Goal: Task Accomplishment & Management: Manage account settings

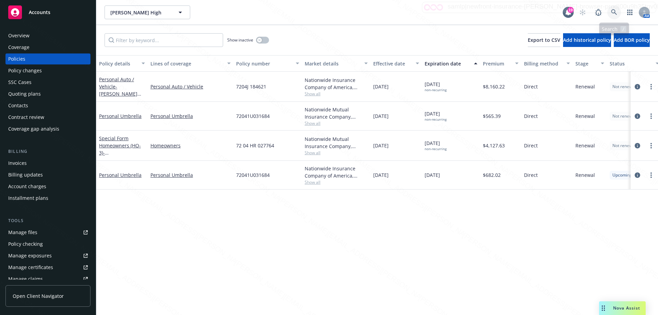
click at [614, 13] on icon at bounding box center [614, 12] width 6 height 6
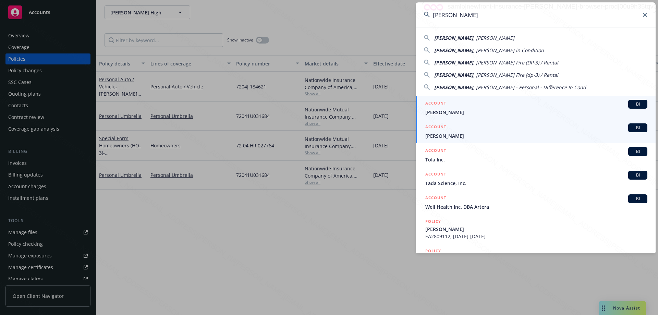
type input "[PERSON_NAME]"
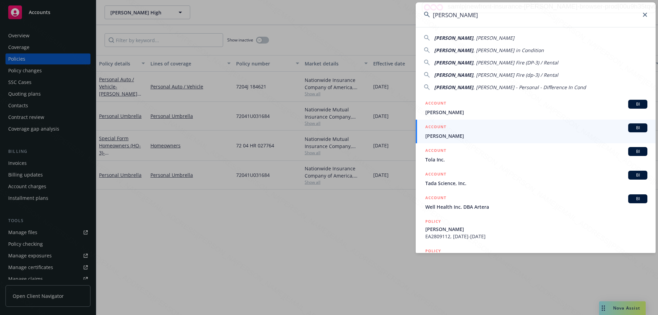
click at [460, 136] on span "[PERSON_NAME]" at bounding box center [536, 135] width 222 height 7
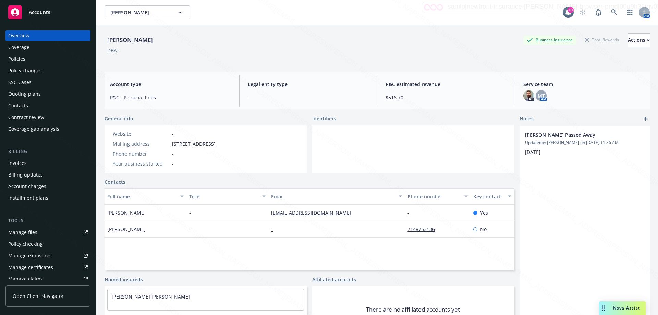
click at [34, 63] on div "Policies" at bounding box center [47, 58] width 79 height 11
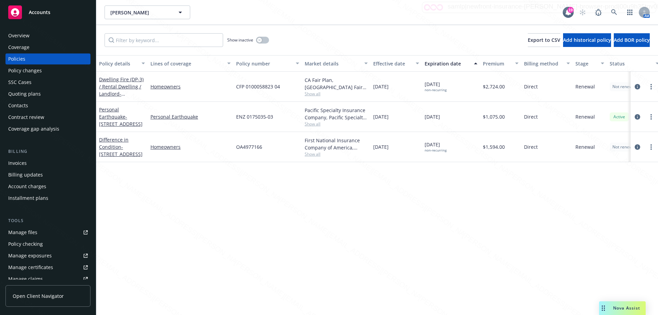
click at [26, 38] on div "Overview" at bounding box center [18, 35] width 21 height 11
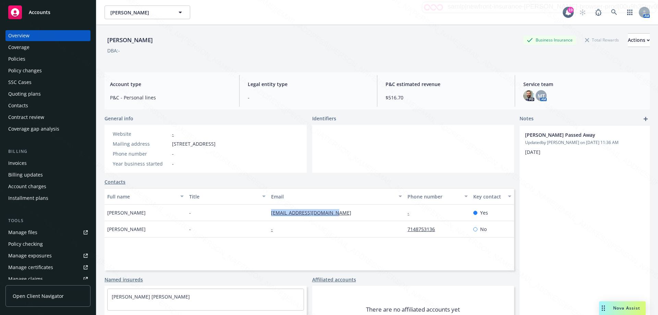
drag, startPoint x: 267, startPoint y: 213, endPoint x: 335, endPoint y: 219, distance: 68.4
click at [335, 219] on div "[EMAIL_ADDRESS][DOMAIN_NAME]" at bounding box center [336, 213] width 136 height 16
copy link "[EMAIL_ADDRESS][DOMAIN_NAME]"
click at [16, 58] on div "Policies" at bounding box center [16, 58] width 17 height 11
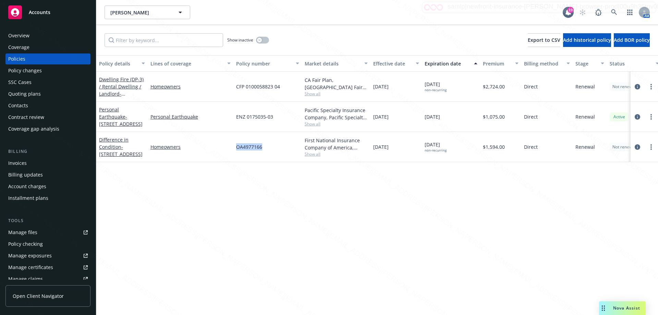
drag, startPoint x: 232, startPoint y: 144, endPoint x: 273, endPoint y: 157, distance: 42.6
click at [272, 155] on div "Difference in Condition - [STREET_ADDRESS] Homeowners OA4977166 First National …" at bounding box center [426, 147] width 661 height 30
copy div "OA4977166"
click at [239, 143] on div "OA4977166" at bounding box center [267, 147] width 69 height 30
click at [230, 148] on link "Homeowners" at bounding box center [190, 146] width 80 height 7
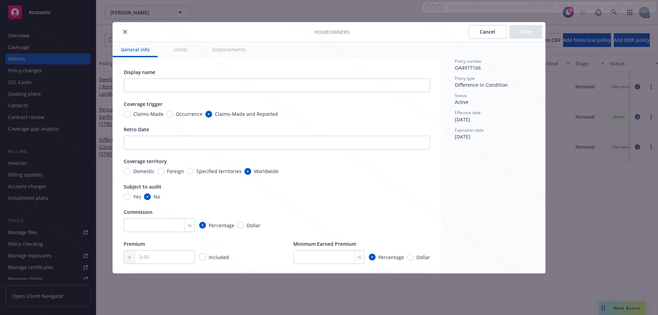
type textarea "x"
click at [486, 30] on button "Cancel" at bounding box center [487, 32] width 38 height 14
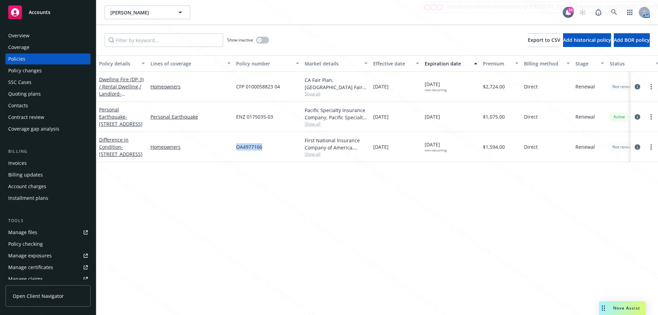
drag, startPoint x: 235, startPoint y: 146, endPoint x: 270, endPoint y: 152, distance: 35.4
click at [270, 152] on div "OA4977166" at bounding box center [267, 147] width 69 height 30
copy span "OA4977166"
click at [112, 145] on link "Difference in Condition - [STREET_ADDRESS]" at bounding box center [121, 146] width 44 height 21
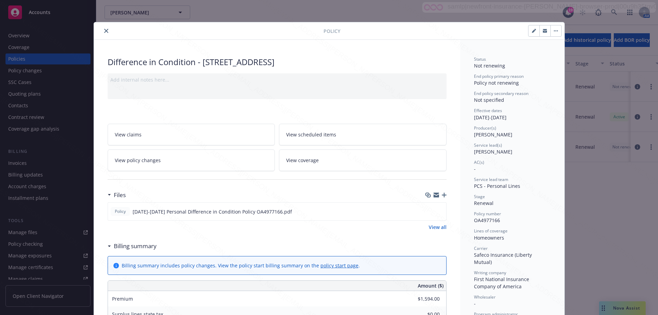
drag, startPoint x: 201, startPoint y: 61, endPoint x: 364, endPoint y: 65, distance: 163.1
click at [364, 65] on div "Difference in Condition - [STREET_ADDRESS]" at bounding box center [277, 62] width 339 height 12
copy div "[STREET_ADDRESS]"
click at [104, 30] on icon "close" at bounding box center [106, 31] width 4 height 4
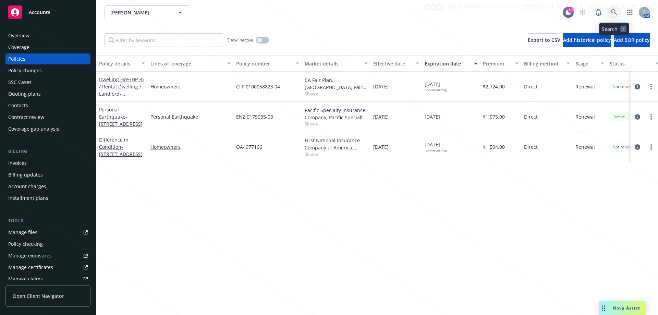
click at [615, 12] on icon at bounding box center [614, 12] width 6 height 6
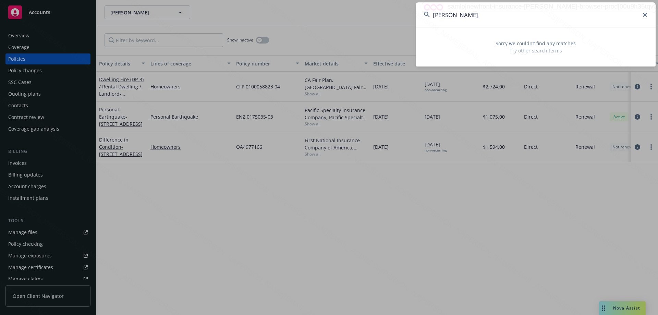
click at [468, 15] on input "[PERSON_NAME]" at bounding box center [536, 14] width 240 height 25
click at [475, 23] on input "[PERSON_NAME]" at bounding box center [536, 14] width 240 height 25
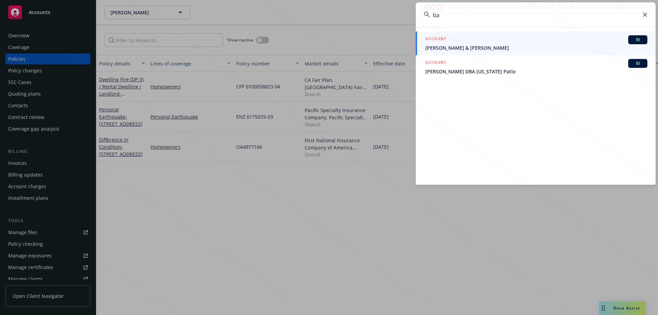
type input "b"
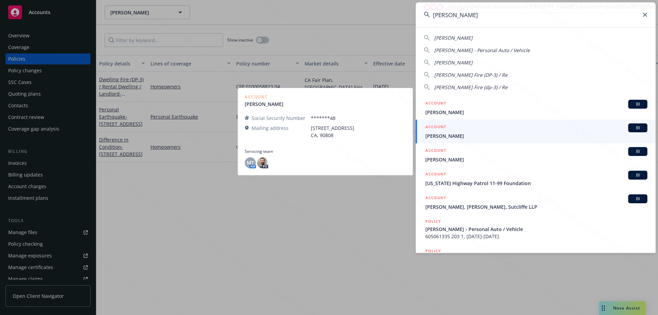
type input "[PERSON_NAME]"
click at [475, 136] on span "[PERSON_NAME]" at bounding box center [536, 135] width 222 height 7
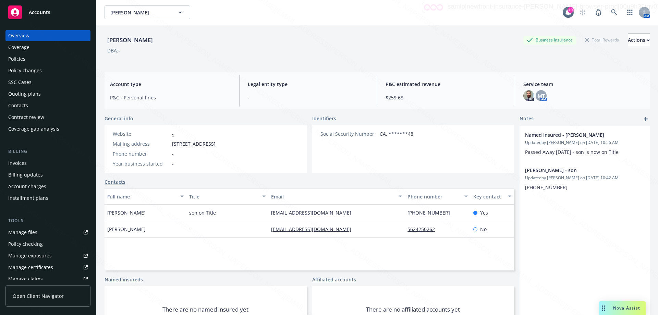
click at [24, 59] on div "Policies" at bounding box center [16, 58] width 17 height 11
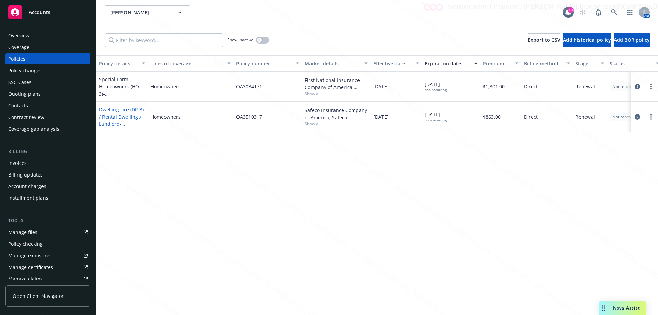
click at [120, 119] on link "Dwelling Fire (DP-3) / Rental Dwelling / Landlord - [STREET_ADDRESS]" at bounding box center [121, 120] width 45 height 28
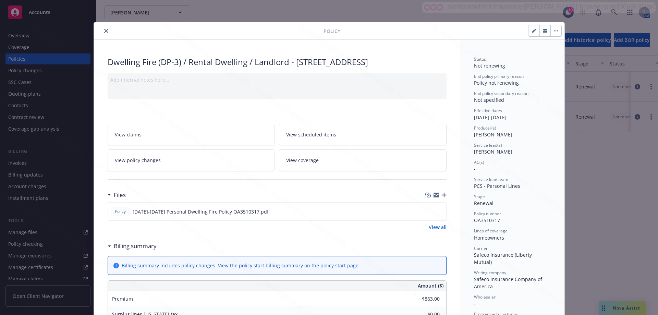
click at [104, 32] on icon "close" at bounding box center [106, 31] width 4 height 4
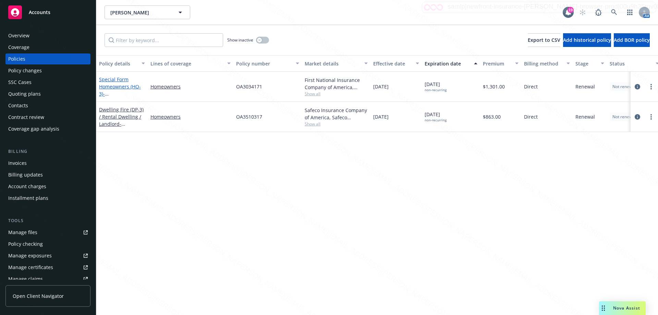
click at [129, 94] on span "- [STREET_ADDRESS]" at bounding box center [121, 97] width 44 height 14
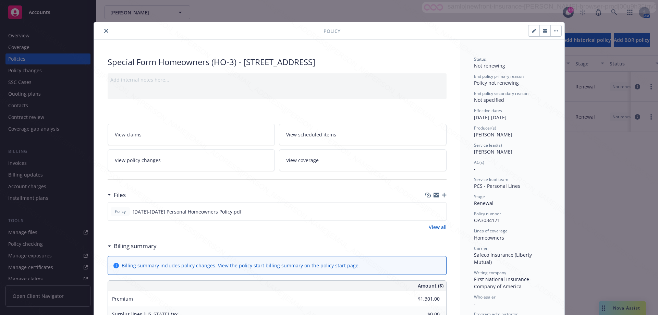
click at [104, 31] on icon "close" at bounding box center [106, 31] width 4 height 4
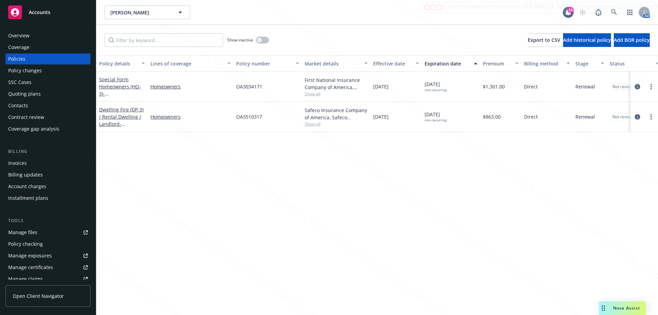
click at [13, 34] on div "Overview" at bounding box center [18, 35] width 21 height 11
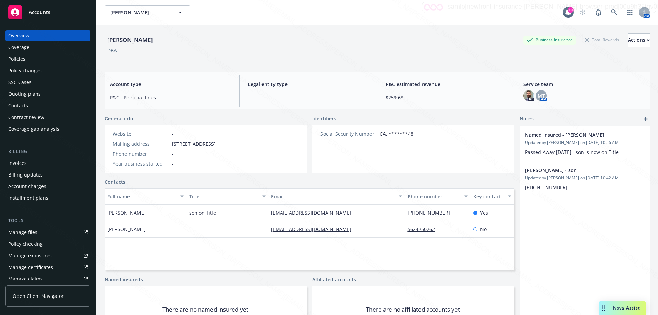
drag, startPoint x: 268, startPoint y: 213, endPoint x: 366, endPoint y: 220, distance: 98.2
click at [366, 220] on div "[EMAIL_ADDRESS][DOMAIN_NAME]" at bounding box center [336, 213] width 136 height 16
copy link "[EMAIL_ADDRESS][DOMAIN_NAME]"
click at [569, 258] on div "Named Insured - [PERSON_NAME] Updated by [PERSON_NAME] on [DATE] 10:56 AM Passe…" at bounding box center [584, 237] width 130 height 223
click at [22, 59] on div "Policies" at bounding box center [16, 58] width 17 height 11
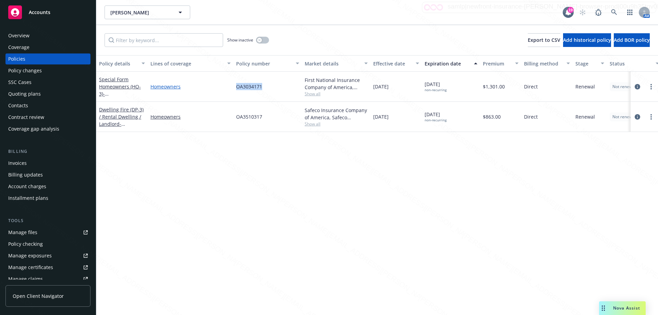
drag, startPoint x: 270, startPoint y: 88, endPoint x: 229, endPoint y: 87, distance: 40.8
click at [229, 87] on div "Special Form Homeowners (HO-3) - [STREET_ADDRESS] Homeowners OA3034171 First Na…" at bounding box center [426, 87] width 661 height 30
copy div "OA3034171"
drag, startPoint x: 232, startPoint y: 115, endPoint x: 275, endPoint y: 115, distance: 43.5
click at [275, 115] on div "Dwelling Fire (DP-3) / Rental Dwelling / Landlord - [STREET_ADDRESS] Homeowners…" at bounding box center [426, 117] width 661 height 30
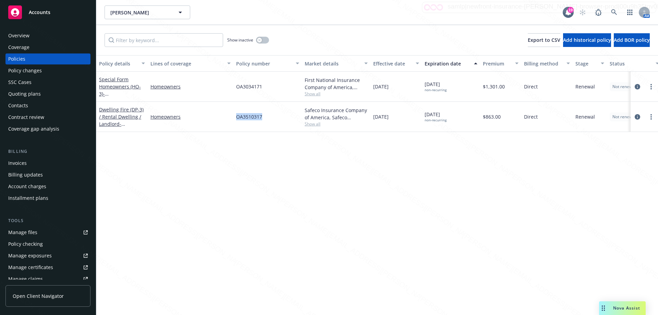
copy div "OA3510317"
drag, startPoint x: 234, startPoint y: 88, endPoint x: 272, endPoint y: 88, distance: 37.3
click at [272, 88] on div "OA3034171" at bounding box center [267, 87] width 69 height 30
copy span "OA3034171"
drag, startPoint x: 447, startPoint y: 229, endPoint x: 362, endPoint y: 296, distance: 108.3
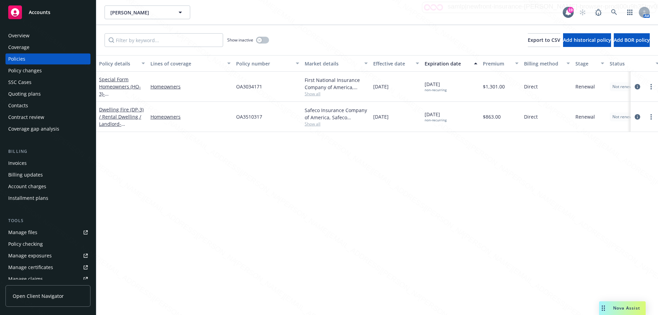
click at [446, 230] on div "Policy details Lines of coverage Policy number Market details Effective date Ex…" at bounding box center [376, 185] width 561 height 260
drag, startPoint x: 262, startPoint y: 85, endPoint x: 234, endPoint y: 84, distance: 28.5
click at [234, 84] on div "OA3034171" at bounding box center [267, 87] width 69 height 30
copy span "OA3034171"
click at [651, 116] on icon "more" at bounding box center [650, 116] width 1 height 5
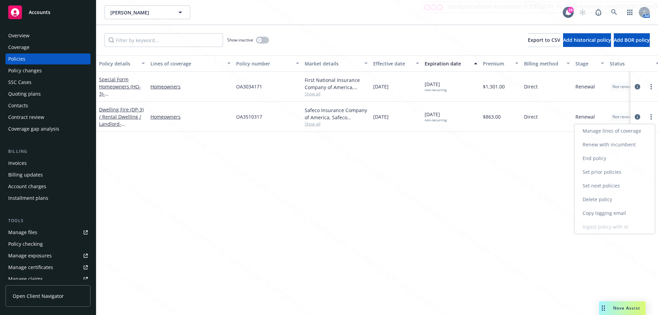
click at [586, 158] on link "End policy" at bounding box center [614, 158] width 81 height 14
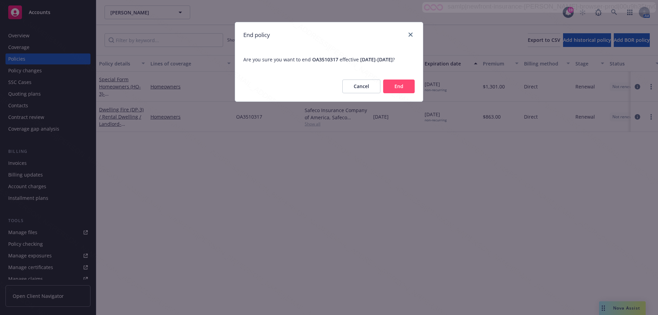
click at [400, 92] on button "End" at bounding box center [399, 86] width 32 height 14
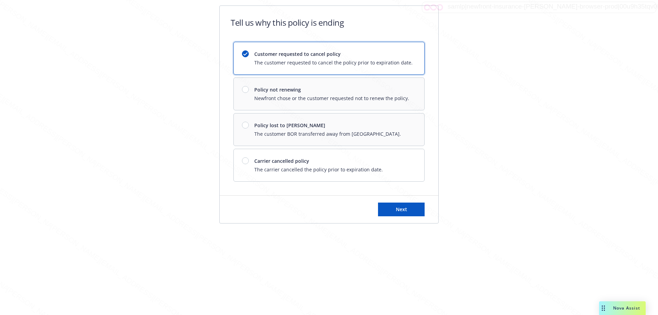
click at [298, 69] on div "Customer requested to cancel policy The customer requested to cancel the policy…" at bounding box center [329, 58] width 190 height 32
click at [398, 212] on span "Next" at bounding box center [401, 209] width 11 height 7
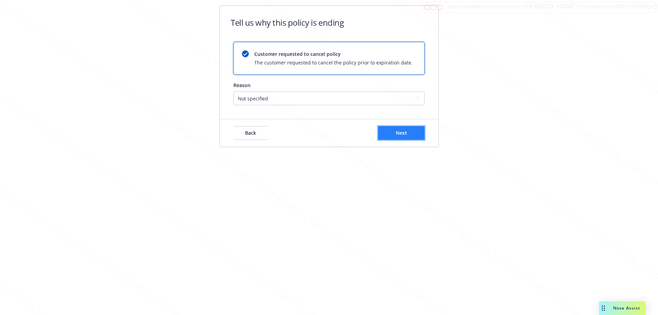
click at [401, 134] on span "Next" at bounding box center [401, 132] width 11 height 7
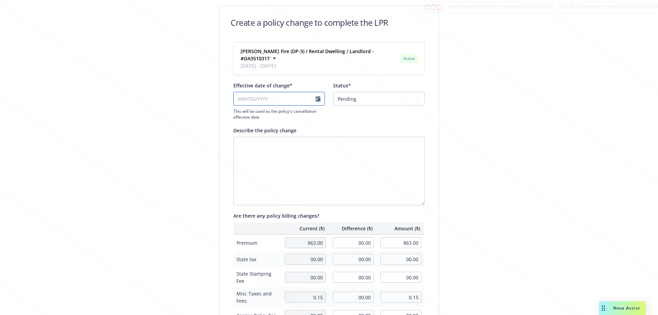
click at [316, 98] on input "Effective date of change*" at bounding box center [278, 99] width 91 height 14
select select "September"
select select "2025"
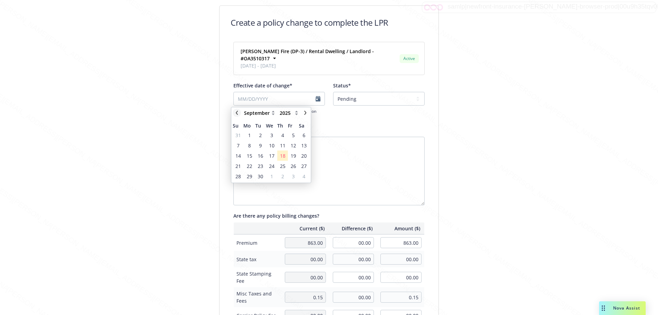
click at [235, 111] on icon "chevronLeft" at bounding box center [237, 113] width 4 height 4
select select "August"
click at [293, 167] on span "22" at bounding box center [292, 165] width 5 height 7
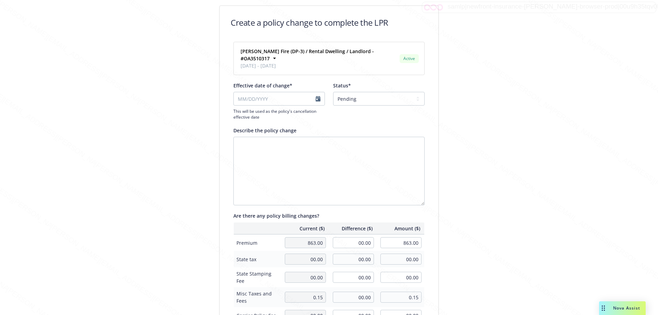
type input "[DATE]"
click at [352, 99] on select "Pending Confirmed" at bounding box center [378, 99] width 91 height 14
select select "Confirmed"
click at [333, 92] on select "Pending Confirmed" at bounding box center [378, 99] width 91 height 14
click at [287, 150] on textarea "Describe the policy change" at bounding box center [328, 171] width 191 height 69
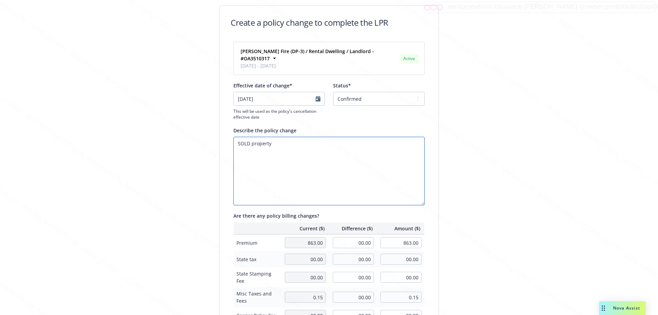
scroll to position [162, 0]
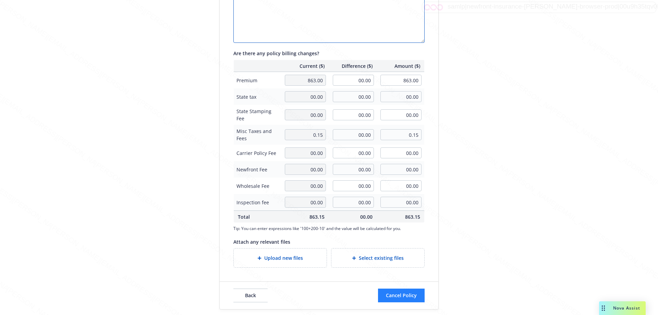
type textarea "SOLD property"
click at [406, 292] on button "Cancel Policy" at bounding box center [401, 295] width 47 height 14
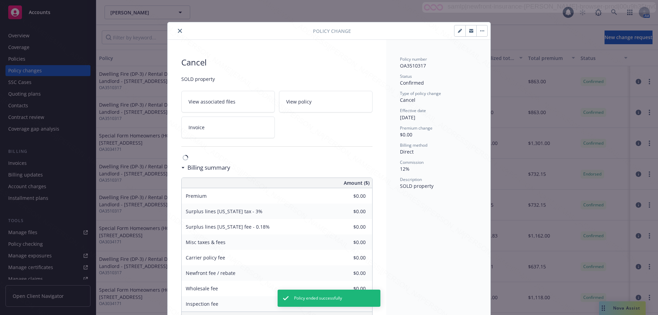
scroll to position [21, 0]
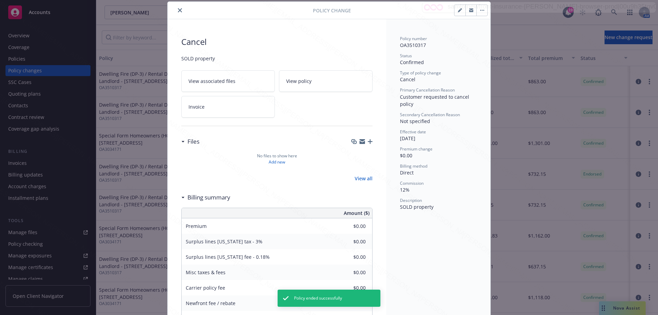
drag, startPoint x: 178, startPoint y: 12, endPoint x: 149, endPoint y: 14, distance: 29.2
click at [176, 11] on button "close" at bounding box center [180, 10] width 8 height 8
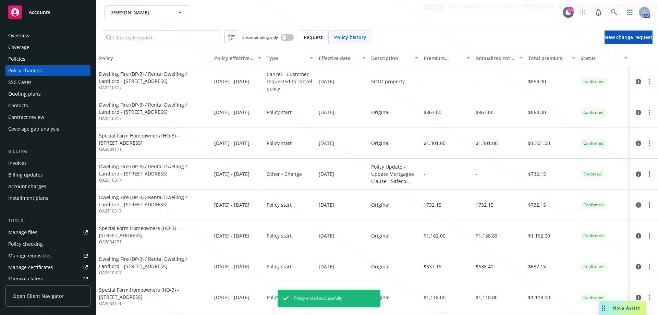
click at [22, 59] on div "Policies" at bounding box center [16, 58] width 17 height 11
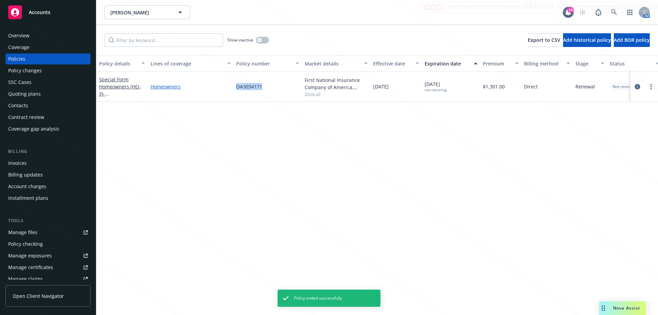
drag, startPoint x: 270, startPoint y: 87, endPoint x: 215, endPoint y: 88, distance: 54.8
click at [215, 88] on div "Special Form Homeowners (HO-3) - [STREET_ADDRESS] Homeowners OA3034171 First Na…" at bounding box center [426, 87] width 661 height 30
copy div "OA3034171"
